Goal: Task Accomplishment & Management: Manage account settings

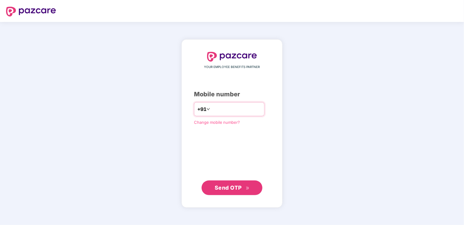
click at [228, 108] on input "number" at bounding box center [236, 109] width 50 height 10
drag, startPoint x: 207, startPoint y: 107, endPoint x: 208, endPoint y: 111, distance: 3.7
click at [211, 107] on input "**********" at bounding box center [236, 109] width 50 height 10
type input "**********"
click at [235, 186] on span "Send OTP" at bounding box center [228, 187] width 27 height 6
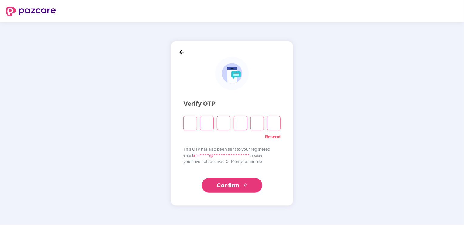
paste input "*"
type input "*"
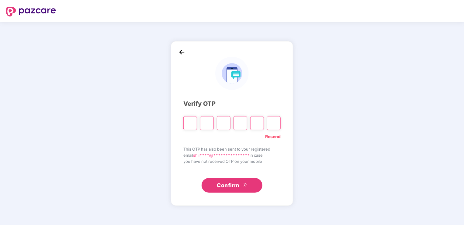
type input "*"
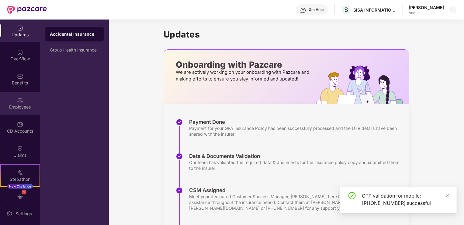
click at [22, 101] on img at bounding box center [20, 100] width 6 height 6
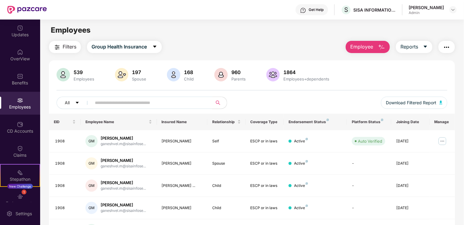
click at [135, 106] on input "text" at bounding box center [149, 102] width 109 height 9
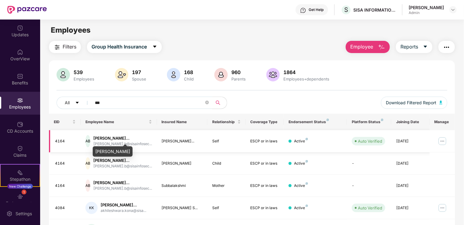
type input "***"
click at [130, 137] on div "[PERSON_NAME]..." at bounding box center [122, 138] width 59 height 6
click at [441, 141] on img at bounding box center [443, 141] width 10 height 10
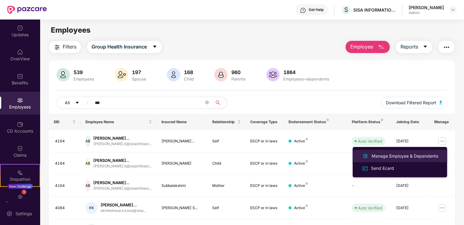
click at [396, 155] on div "Manage Employee & Dependents" at bounding box center [405, 155] width 69 height 7
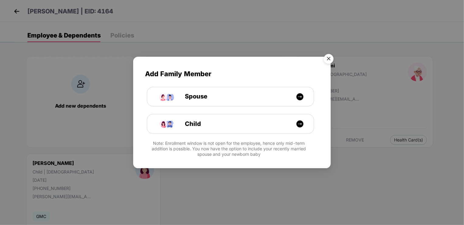
click at [327, 60] on img "Close" at bounding box center [328, 59] width 17 height 17
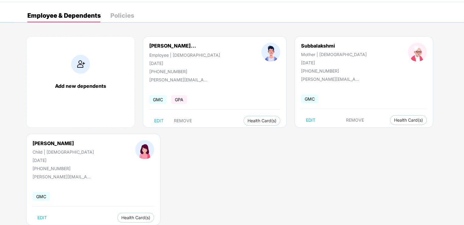
scroll to position [30, 0]
